Goal: Contribute content: Add original content to the website for others to see

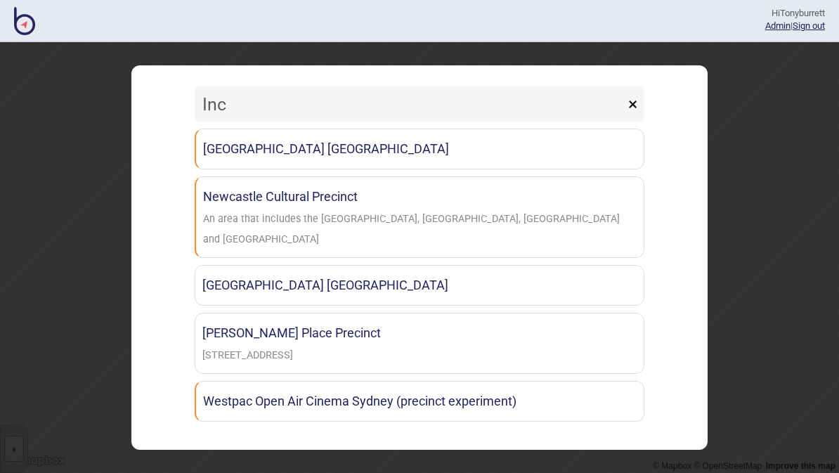
type input "Ince"
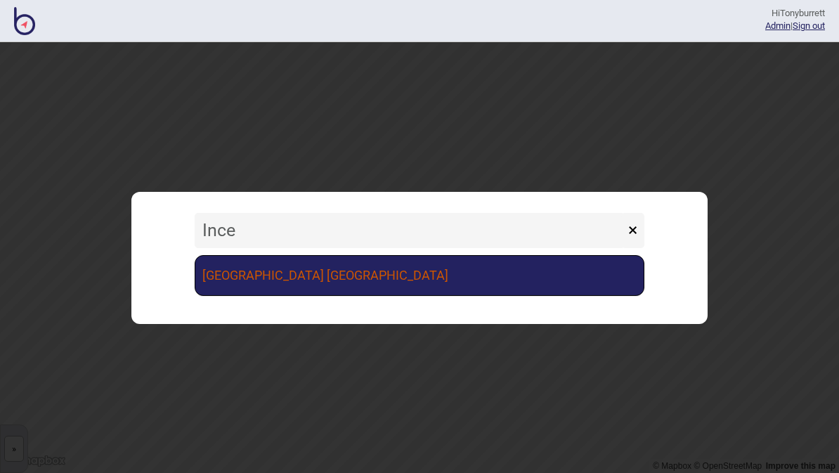
click at [385, 285] on link "[GEOGRAPHIC_DATA] [GEOGRAPHIC_DATA]" at bounding box center [420, 275] width 450 height 41
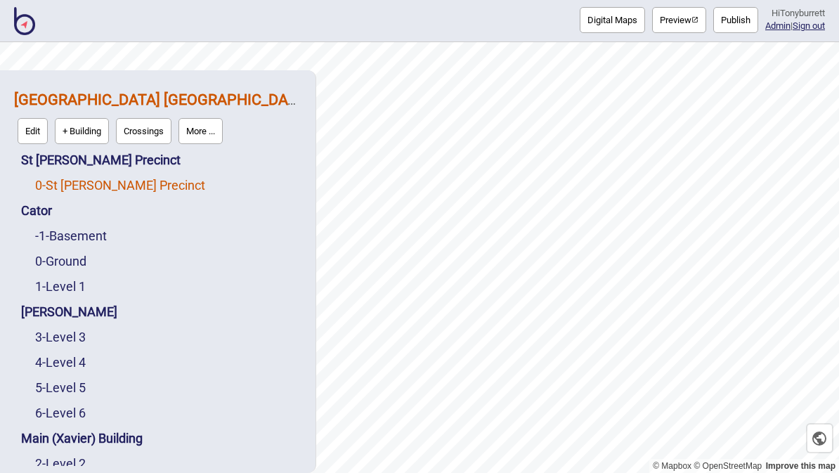
click at [122, 178] on link "0 - St Vincent's Precinct" at bounding box center [120, 185] width 170 height 15
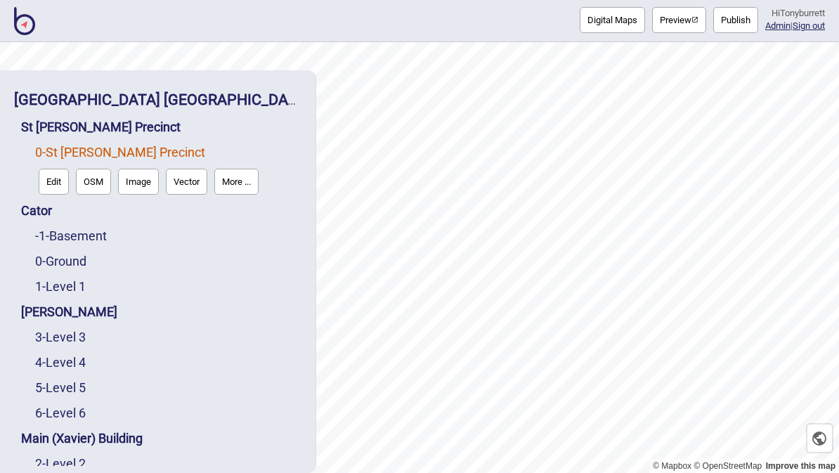
click at [63, 169] on button "Edit" at bounding box center [54, 182] width 30 height 26
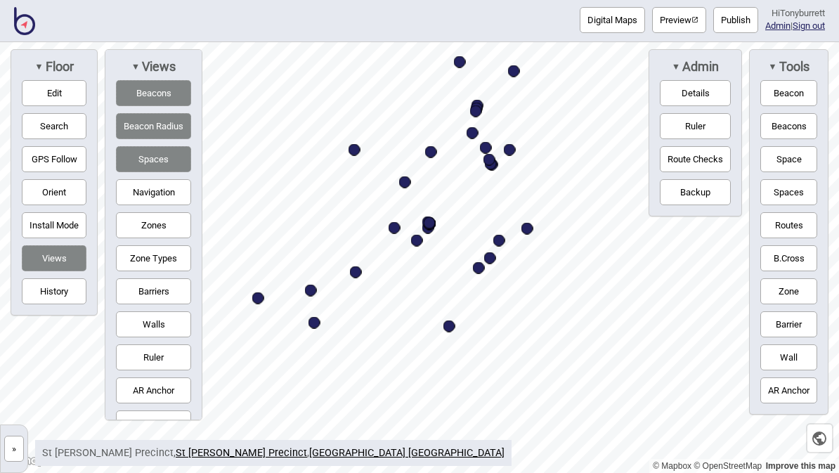
click at [55, 132] on button "Search" at bounding box center [54, 126] width 65 height 26
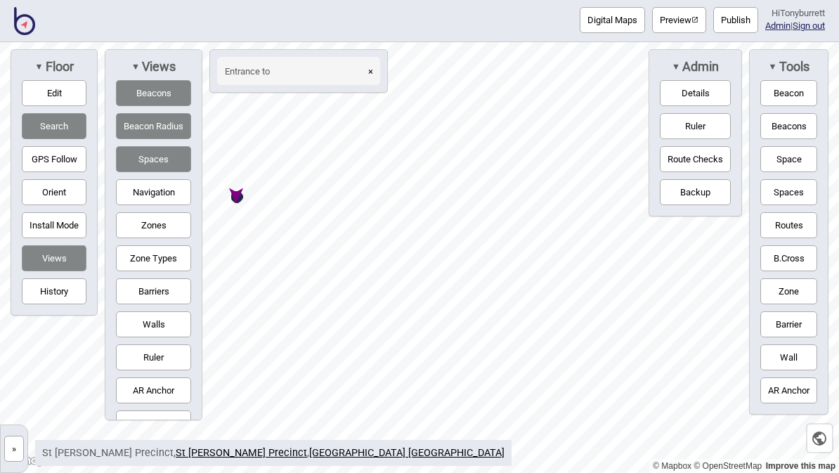
type input "Entrance to"
select select "Points of Interest"
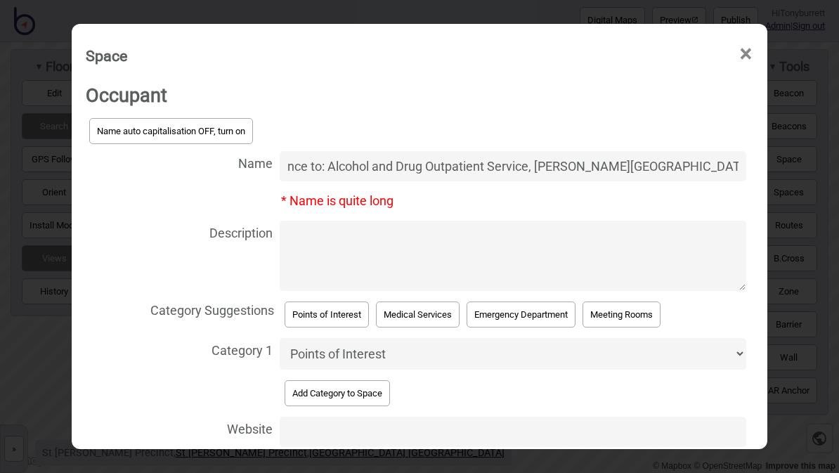
type input "Entrance to: Alcohol and Drug Outpatient Service, [PERSON_NAME][GEOGRAPHIC_DATA…"
click at [596, 236] on textarea "Description" at bounding box center [513, 256] width 467 height 70
click at [551, 151] on input "Entrance to: Alcohol and Drug Outpatient Service, [PERSON_NAME][GEOGRAPHIC_DATA…" at bounding box center [513, 166] width 467 height 30
click at [606, 242] on textarea "Description" at bounding box center [513, 256] width 467 height 70
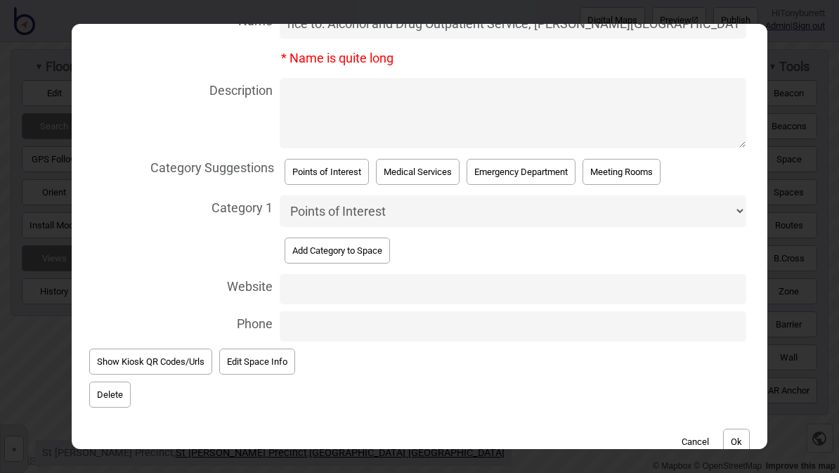
scroll to position [142, 0]
click at [731, 441] on button "Ok" at bounding box center [736, 442] width 27 height 26
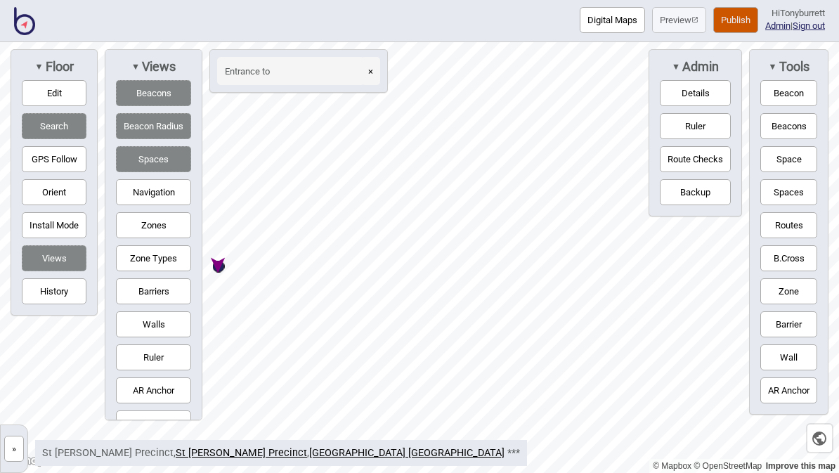
click at [720, 33] on button "Publish" at bounding box center [735, 20] width 45 height 26
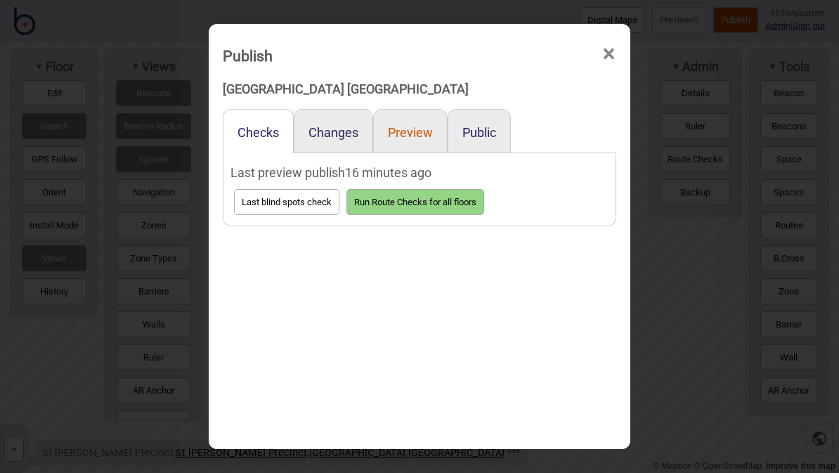
click at [409, 125] on button "Preview" at bounding box center [410, 132] width 45 height 15
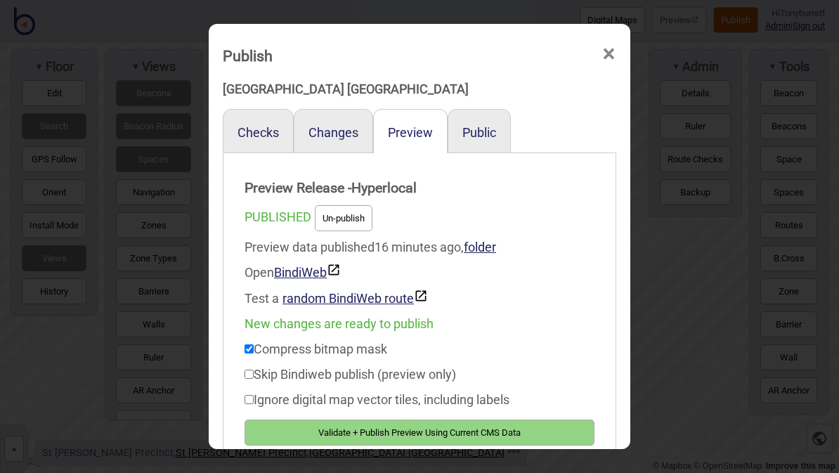
click at [405, 431] on button "Validate + Publish Preview Using Current CMS Data" at bounding box center [420, 432] width 350 height 26
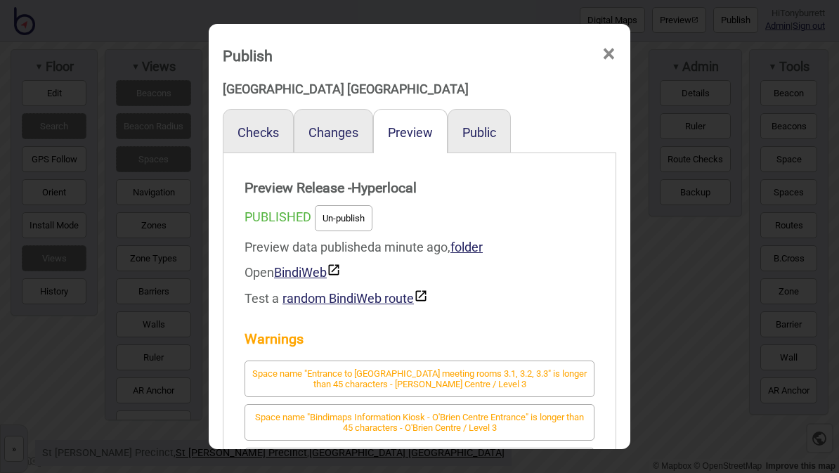
click at [607, 31] on span "×" at bounding box center [608, 54] width 15 height 46
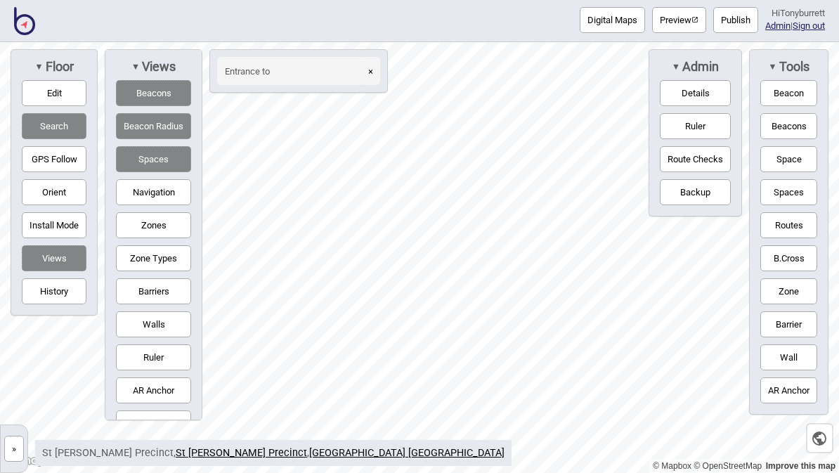
click at [729, 25] on button "Publish" at bounding box center [735, 20] width 45 height 26
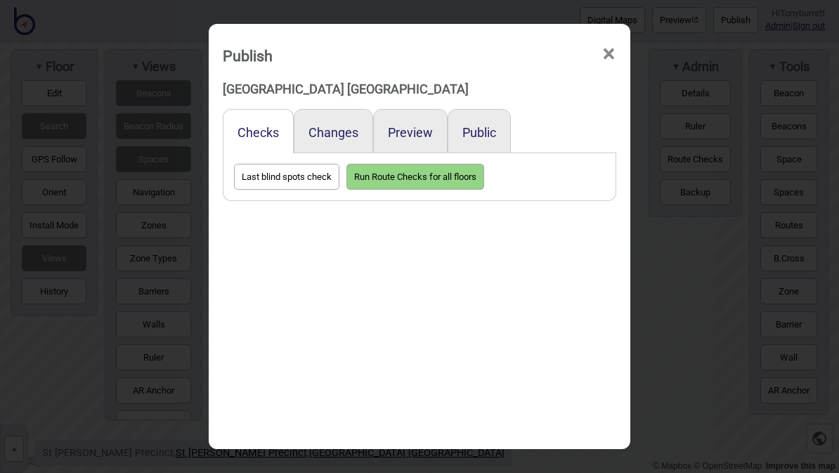
click at [489, 125] on button "Public" at bounding box center [479, 132] width 34 height 15
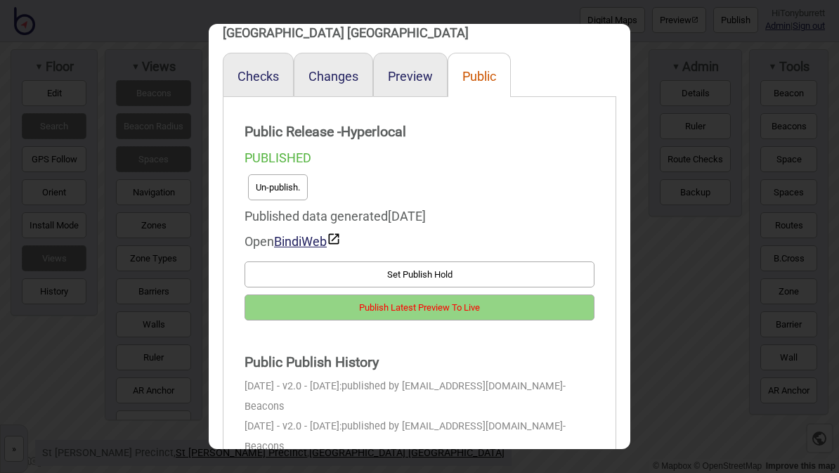
scroll to position [67, 0]
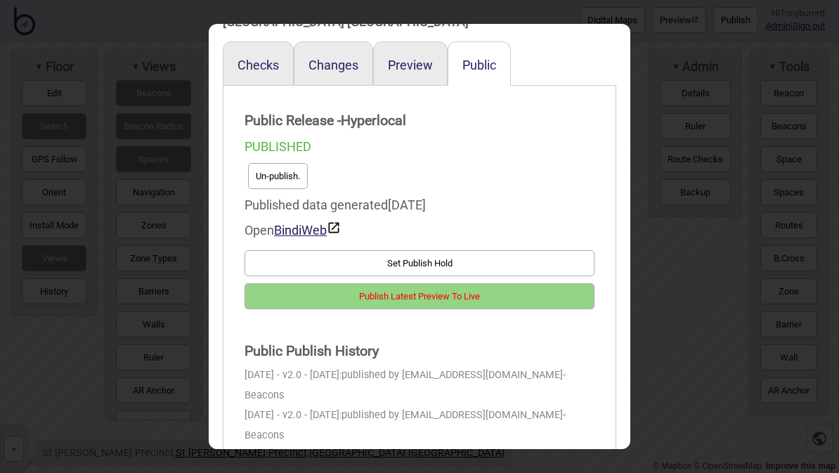
click at [475, 283] on button "Publish Latest Preview To Live" at bounding box center [420, 296] width 350 height 26
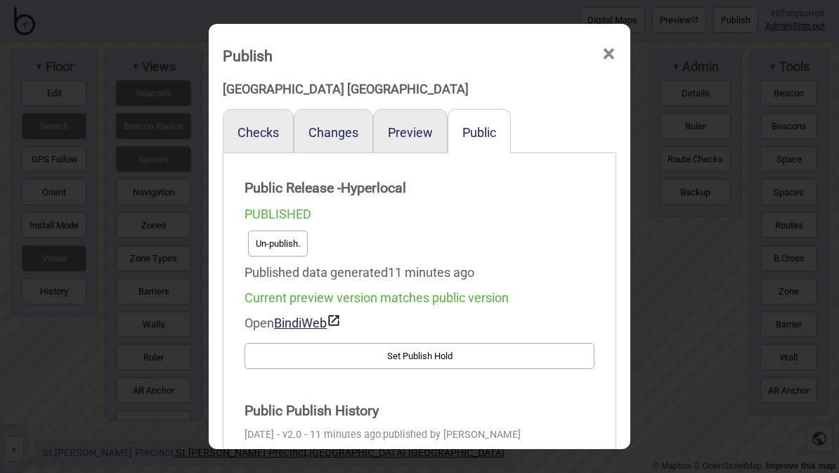
scroll to position [0, 0]
click at [611, 40] on span "×" at bounding box center [608, 54] width 15 height 46
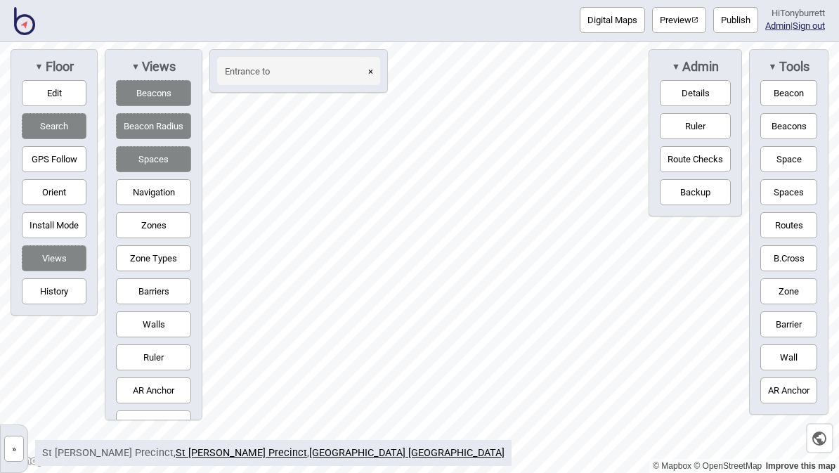
click at [15, 450] on button "»" at bounding box center [14, 449] width 20 height 26
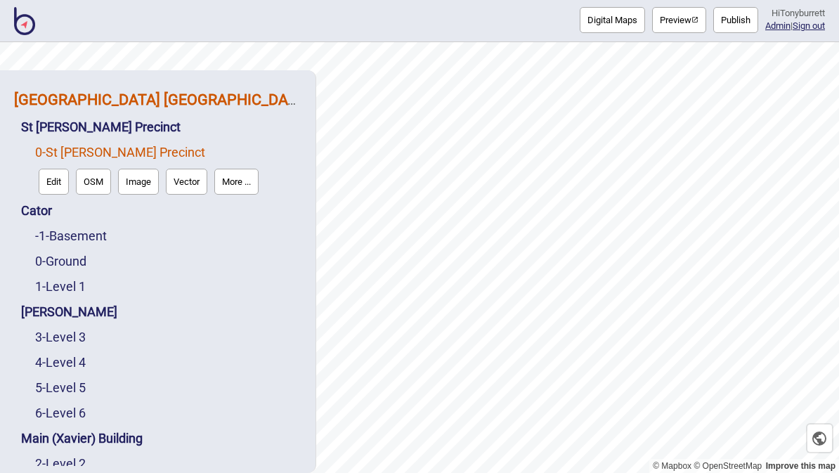
click at [224, 91] on strong "[GEOGRAPHIC_DATA] [GEOGRAPHIC_DATA]" at bounding box center [162, 100] width 296 height 18
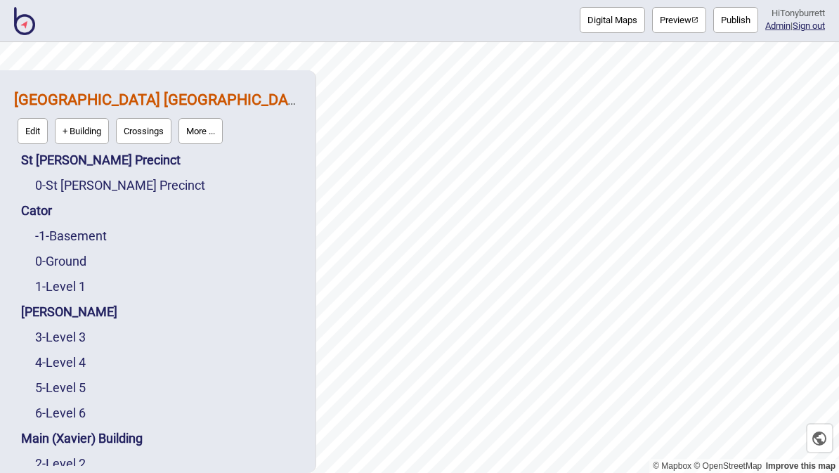
click at [212, 118] on button "More ..." at bounding box center [200, 131] width 44 height 26
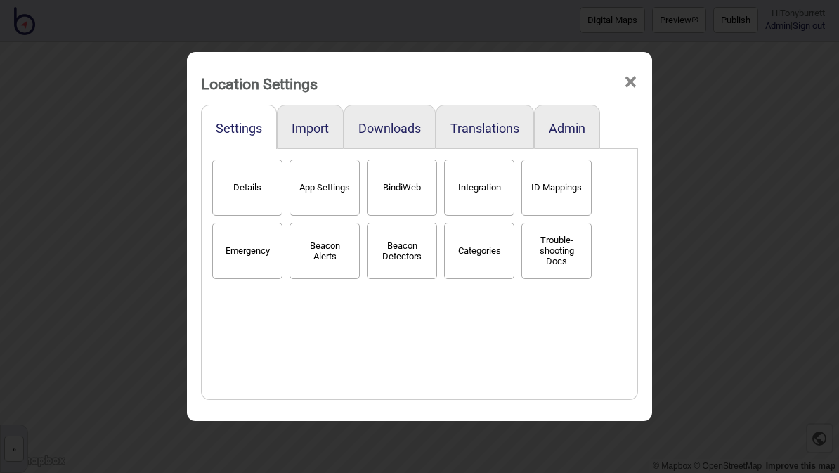
click at [411, 172] on button "BindiWeb" at bounding box center [402, 187] width 70 height 56
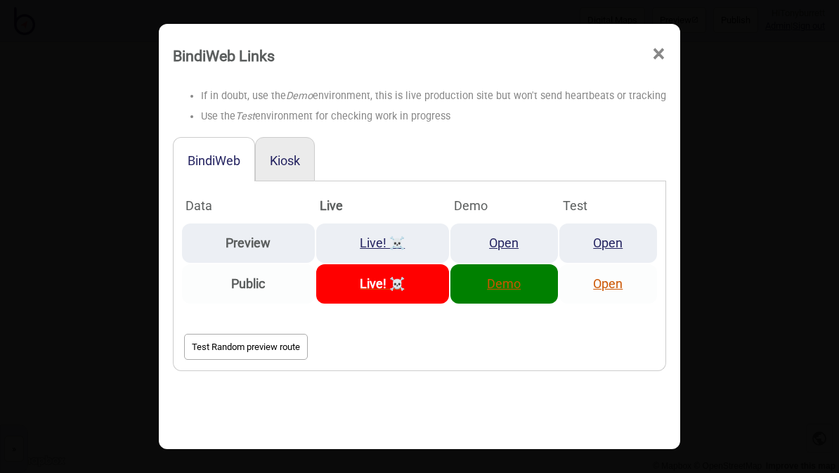
click at [384, 276] on strong "Live! ☠️" at bounding box center [382, 283] width 45 height 15
